Goal: Task Accomplishment & Management: Manage account settings

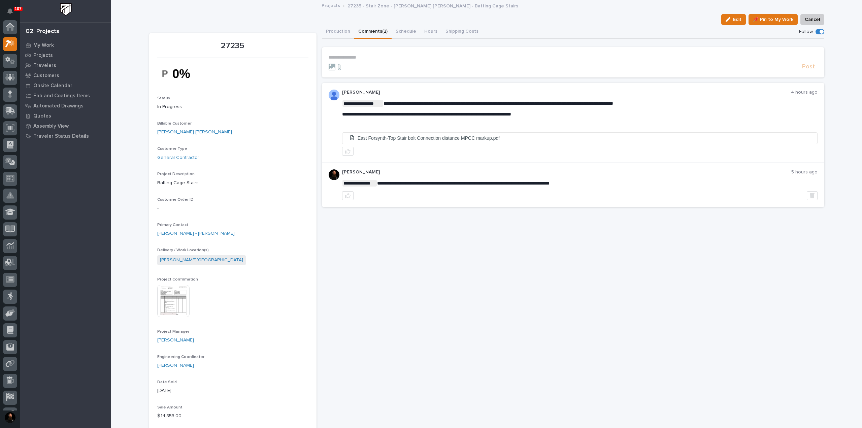
scroll to position [17, 0]
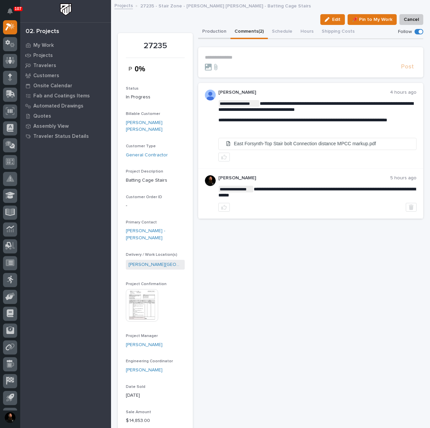
drag, startPoint x: 222, startPoint y: 28, endPoint x: 226, endPoint y: 31, distance: 5.1
click at [222, 28] on button "Production" at bounding box center [214, 32] width 32 height 14
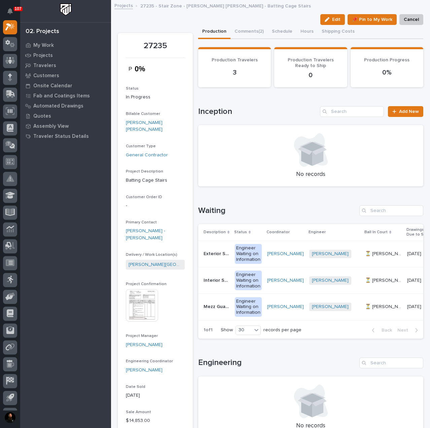
scroll to position [0, 105]
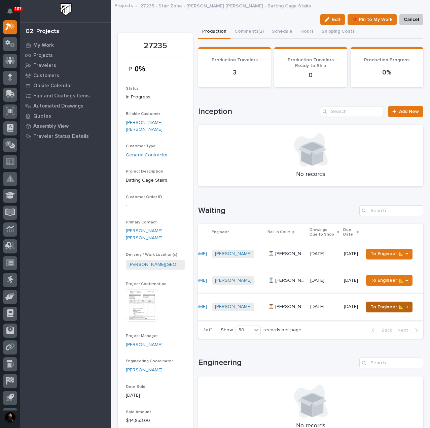
click at [381, 305] on span "To Engineer 📐 →" at bounding box center [390, 307] width 38 height 8
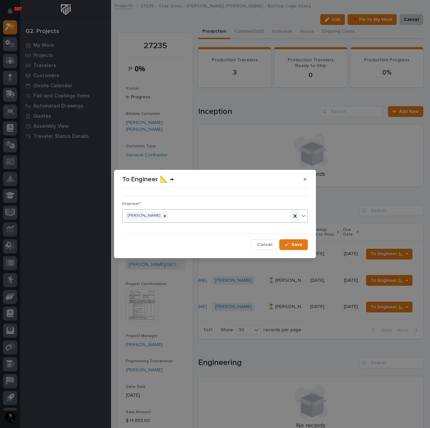
click at [294, 216] on icon at bounding box center [295, 215] width 7 height 7
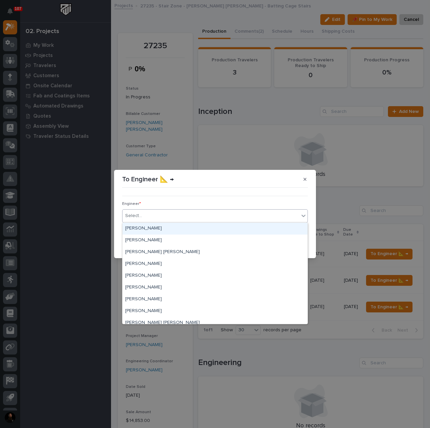
click at [239, 219] on div "Select..." at bounding box center [211, 215] width 177 height 11
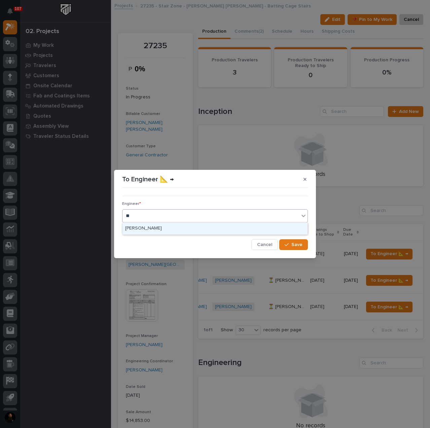
type input "***"
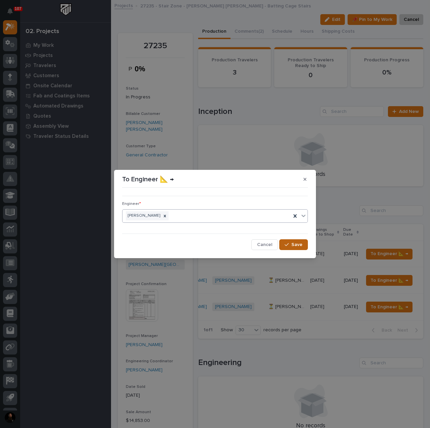
click at [299, 249] on button "Save" at bounding box center [293, 244] width 29 height 11
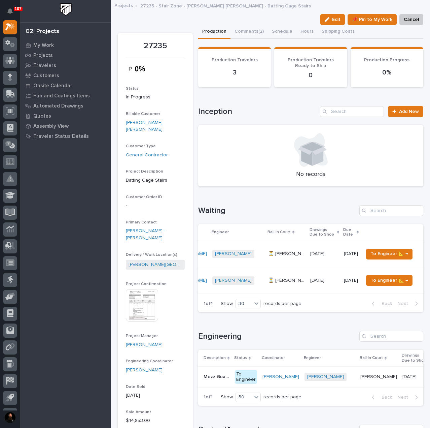
scroll to position [0, 0]
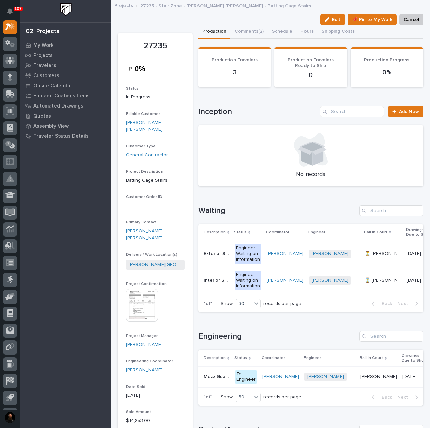
click at [209, 280] on p "Interior Stair" at bounding box center [217, 279] width 27 height 7
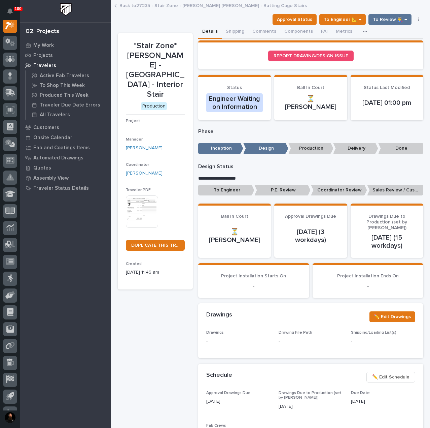
scroll to position [17, 0]
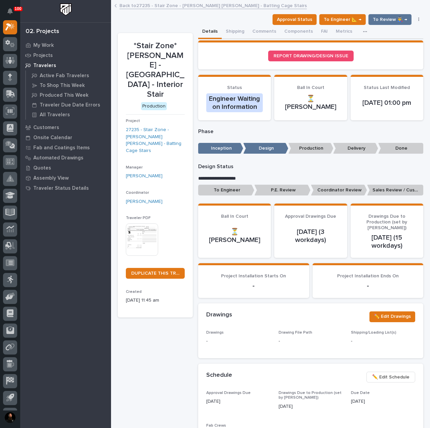
click at [419, 19] on icon "button" at bounding box center [419, 19] width 1 height 5
click at [382, 45] on button "Cancel" at bounding box center [392, 43] width 57 height 11
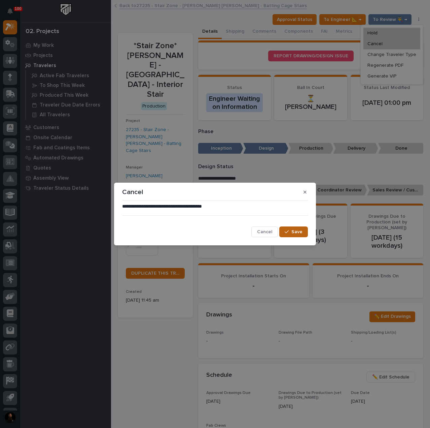
click at [298, 231] on span "Save" at bounding box center [297, 232] width 11 height 6
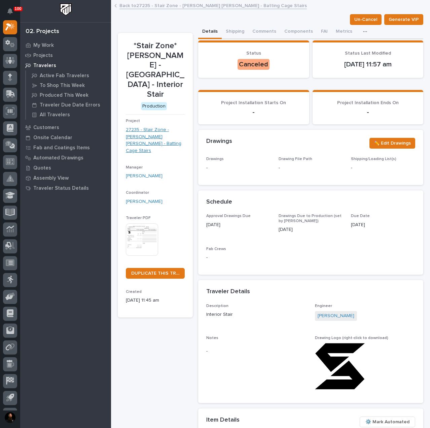
click at [147, 127] on link "27235 - Stair Zone - [PERSON_NAME] [PERSON_NAME] - Batting Cage Stairs" at bounding box center [155, 140] width 59 height 28
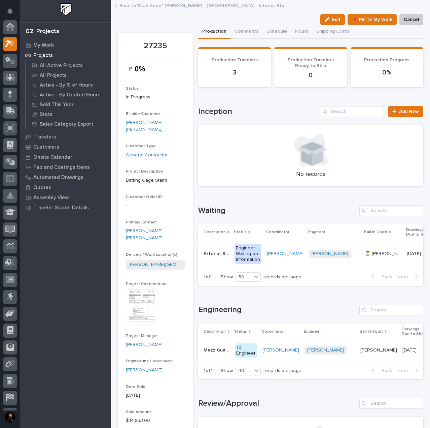
scroll to position [17, 0]
click at [232, 255] on td "Engineer Waiting on Information" at bounding box center [248, 253] width 32 height 27
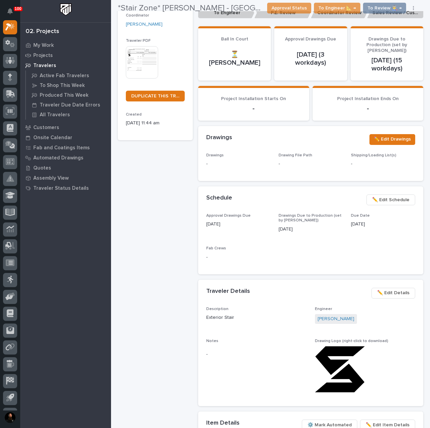
scroll to position [179, 0]
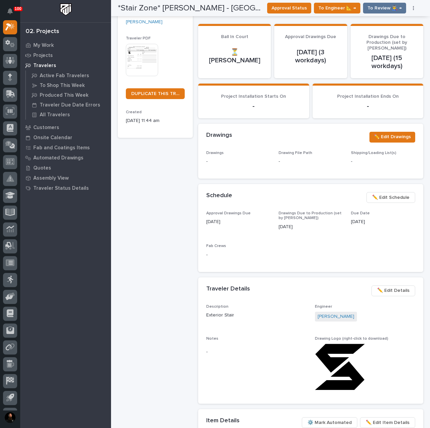
click at [388, 286] on span "✏️ Edit Details" at bounding box center [393, 290] width 32 height 8
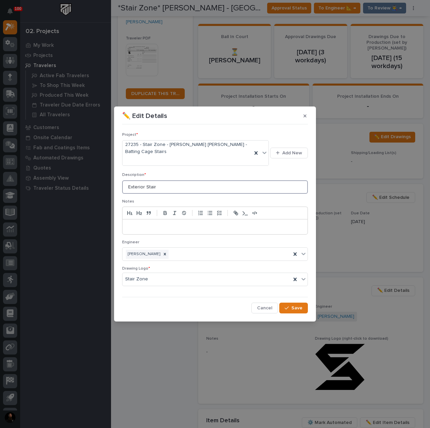
drag, startPoint x: 144, startPoint y: 181, endPoint x: 103, endPoint y: 182, distance: 41.1
click at [103, 182] on div "✏️ Edit Details Project * 27235 - Stair Zone - Moeller Purcell - Batting Cage S…" at bounding box center [215, 214] width 430 height 428
type input "Stairway"
click at [297, 302] on button "Save" at bounding box center [293, 307] width 29 height 11
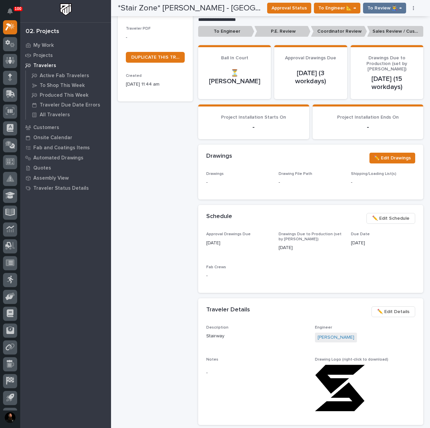
scroll to position [199, 0]
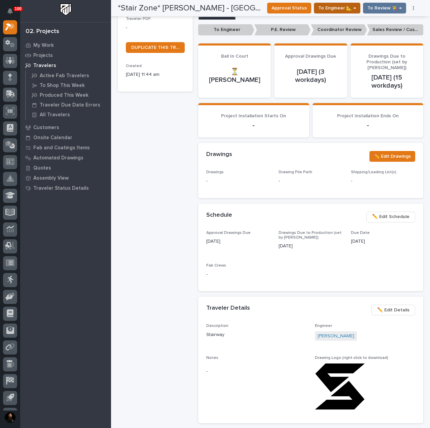
click at [335, 6] on span "To Engineer 📐 →" at bounding box center [338, 8] width 38 height 8
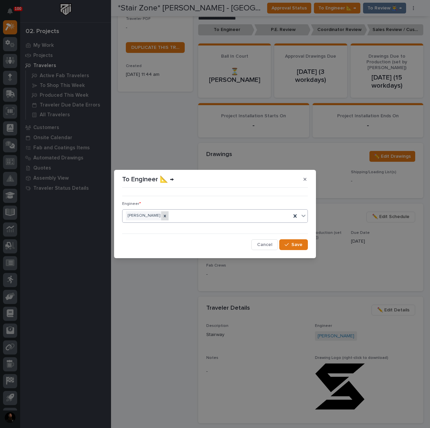
click at [167, 217] on icon at bounding box center [165, 215] width 5 height 5
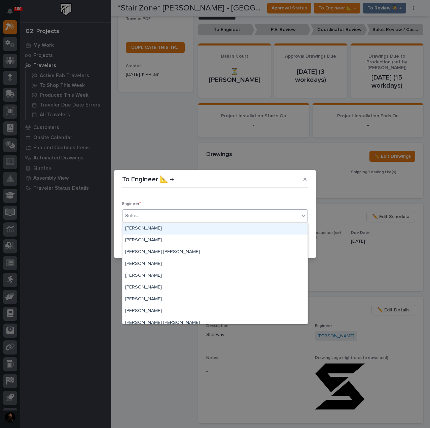
click at [174, 214] on div "Select..." at bounding box center [211, 215] width 177 height 11
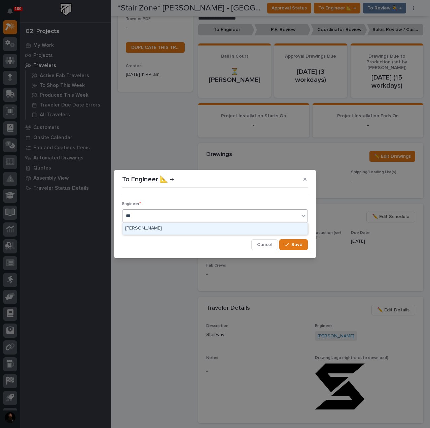
type input "****"
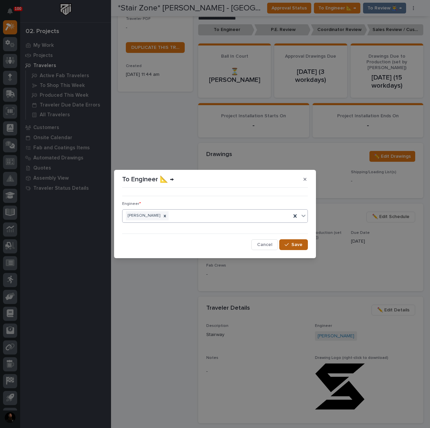
click at [305, 247] on button "Save" at bounding box center [293, 244] width 29 height 11
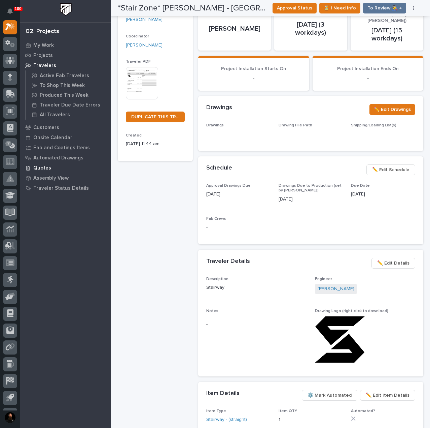
scroll to position [154, 0]
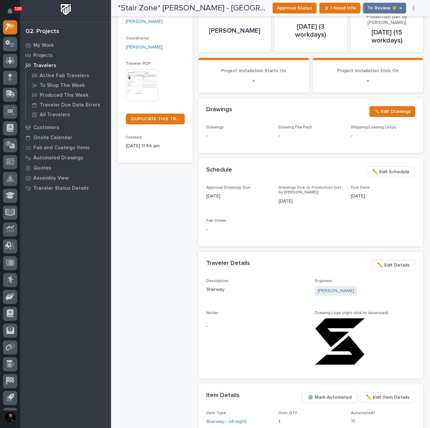
click at [141, 72] on img at bounding box center [142, 85] width 32 height 32
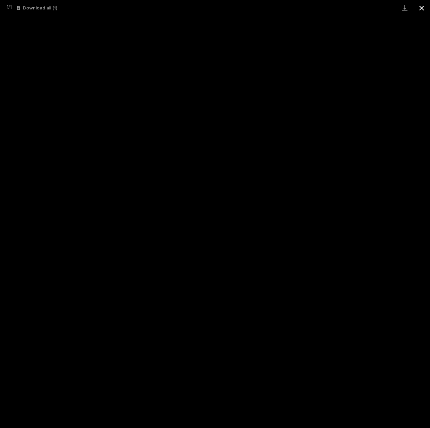
drag, startPoint x: 418, startPoint y: 6, endPoint x: 413, endPoint y: 10, distance: 5.8
click at [418, 6] on button "Close gallery" at bounding box center [421, 8] width 17 height 16
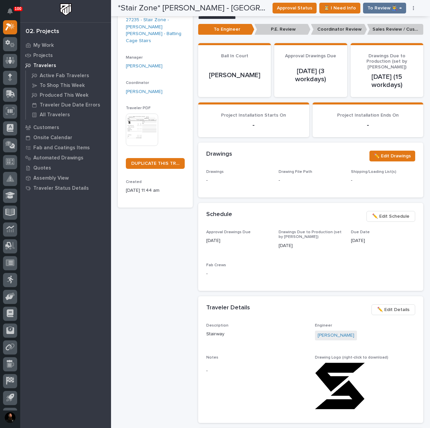
scroll to position [0, 0]
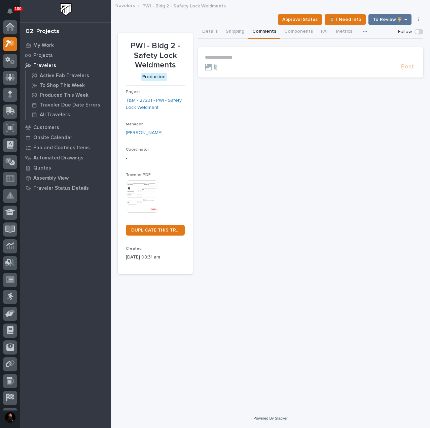
scroll to position [17, 0]
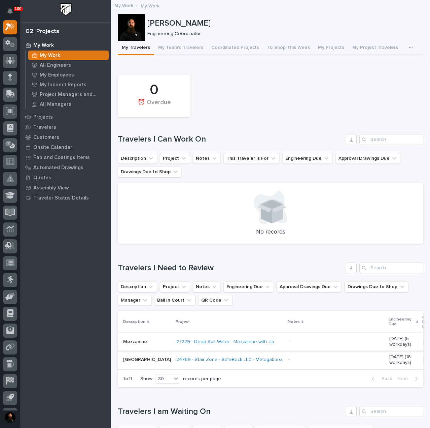
scroll to position [206, 0]
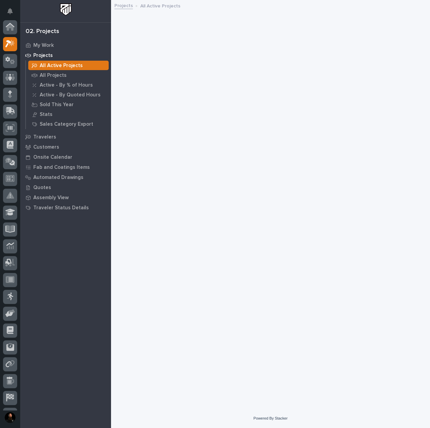
scroll to position [17, 0]
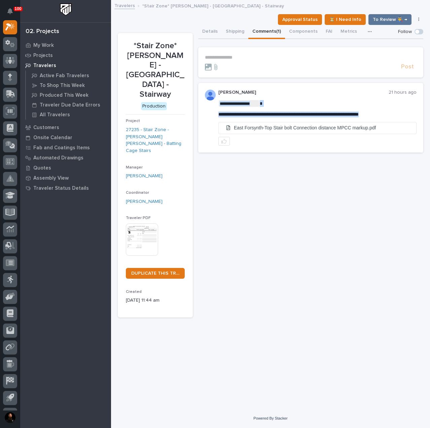
click at [308, 115] on span "**********" at bounding box center [289, 114] width 140 height 5
click at [309, 111] on div "**********" at bounding box center [318, 108] width 198 height 17
click at [312, 111] on p "**********" at bounding box center [318, 114] width 198 height 6
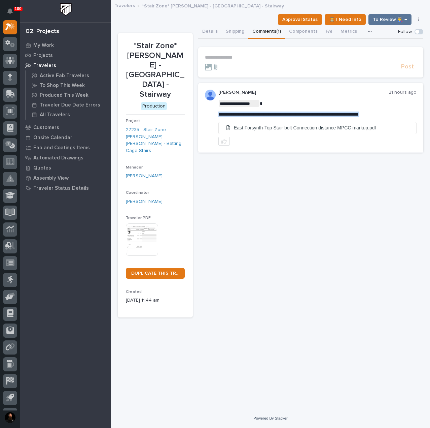
click at [312, 111] on p "**********" at bounding box center [318, 114] width 198 height 6
click at [354, 202] on div "**********" at bounding box center [310, 171] width 225 height 292
